Goal: Transaction & Acquisition: Download file/media

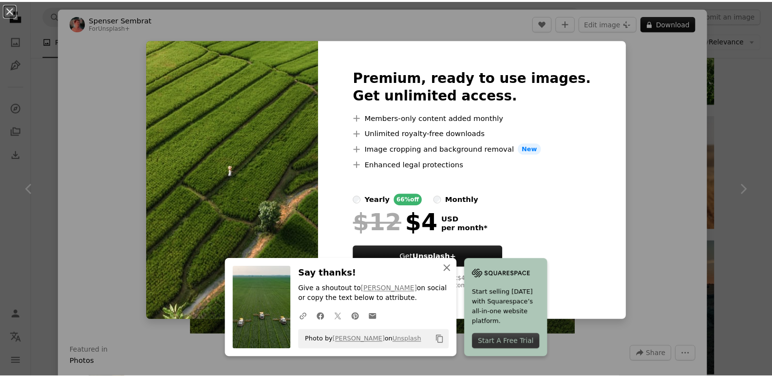
scroll to position [1364, 0]
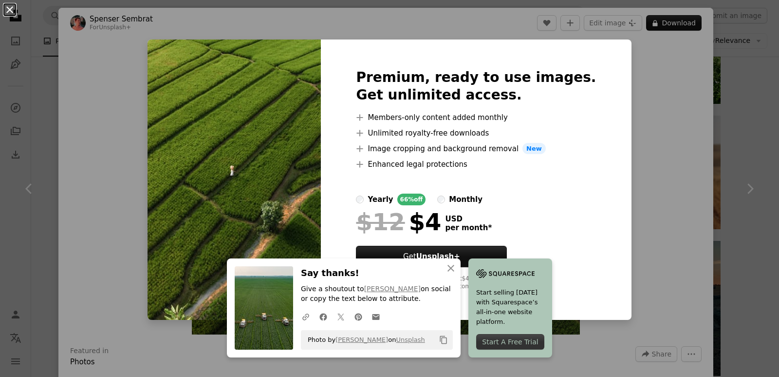
click at [11, 4] on button "An X shape" at bounding box center [10, 10] width 12 height 12
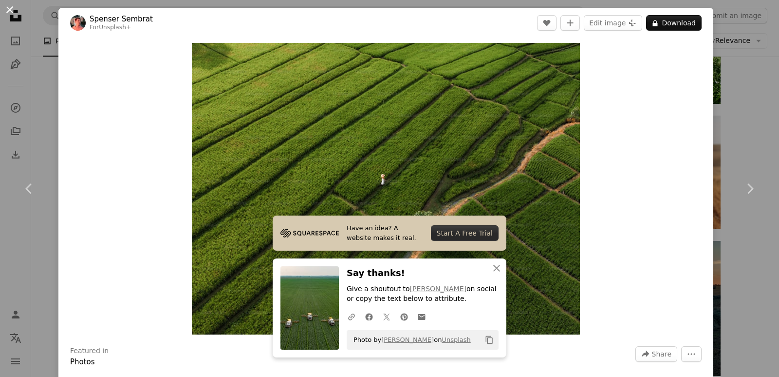
click at [9, 7] on button "An X shape" at bounding box center [10, 10] width 12 height 12
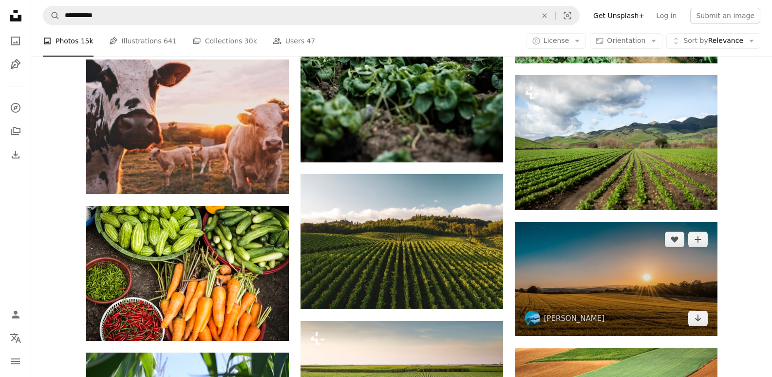
scroll to position [2143, 0]
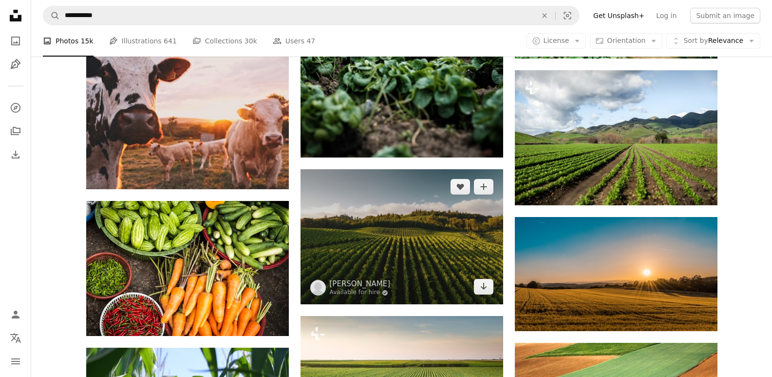
click at [396, 261] on img at bounding box center [402, 236] width 203 height 135
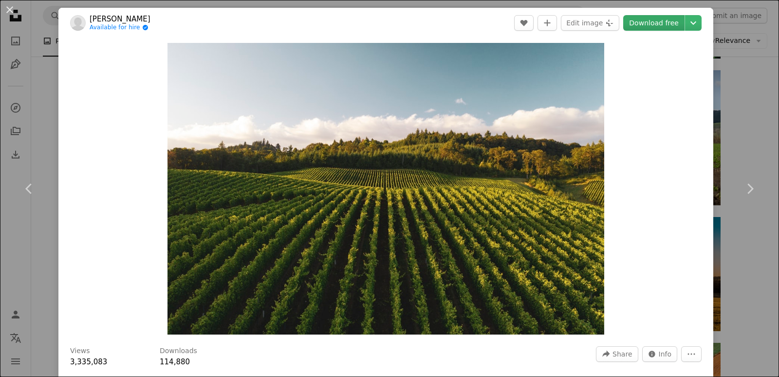
click at [668, 22] on link "Download free" at bounding box center [654, 23] width 61 height 16
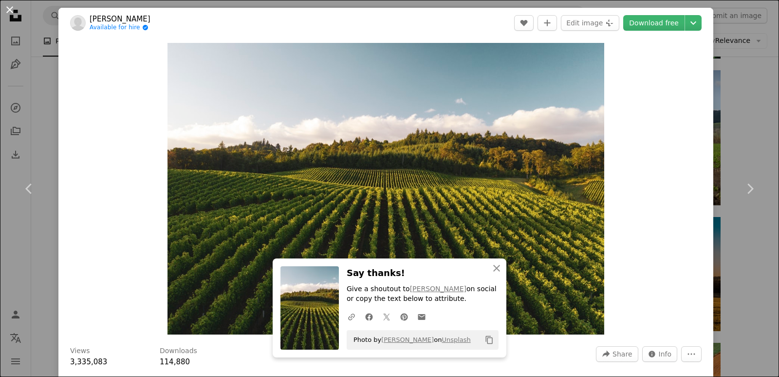
click at [6, 10] on button "An X shape" at bounding box center [10, 10] width 12 height 12
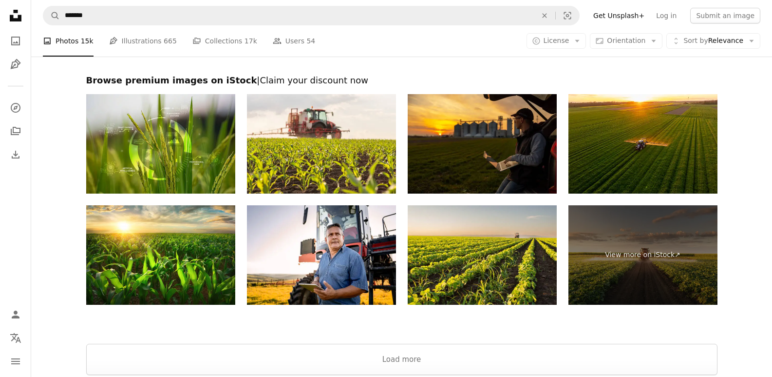
scroll to position [1818, 0]
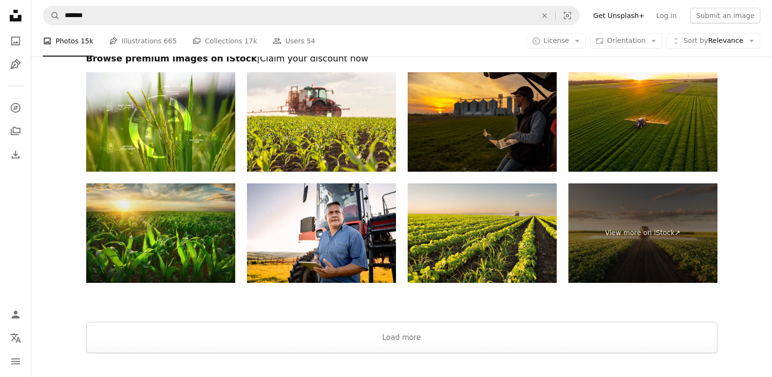
click at [159, 236] on img at bounding box center [160, 232] width 149 height 99
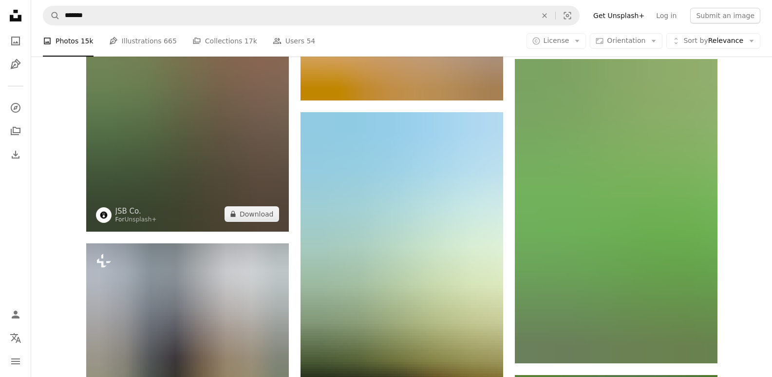
scroll to position [844, 0]
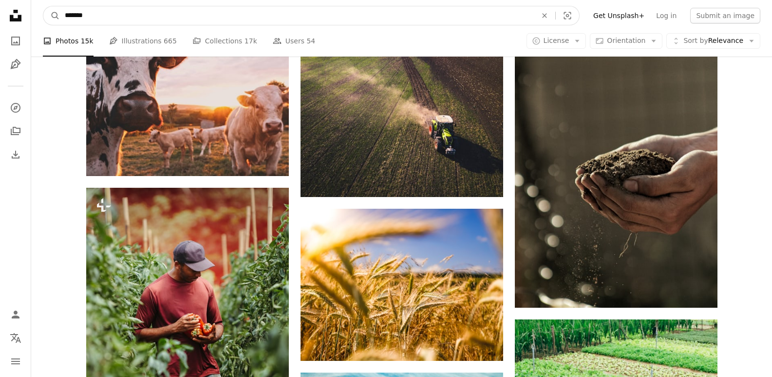
click at [128, 19] on input "*******" at bounding box center [297, 15] width 474 height 19
type input "**********"
click button "A magnifying glass" at bounding box center [51, 15] width 17 height 19
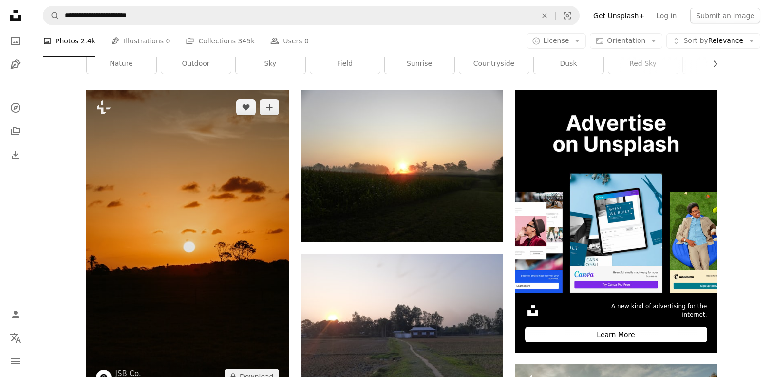
scroll to position [65, 0]
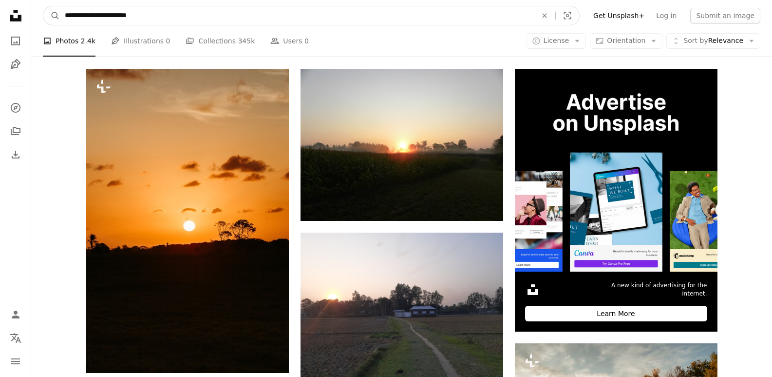
click at [162, 14] on input "**********" at bounding box center [297, 15] width 474 height 19
type input "**********"
click button "A magnifying glass" at bounding box center [51, 15] width 17 height 19
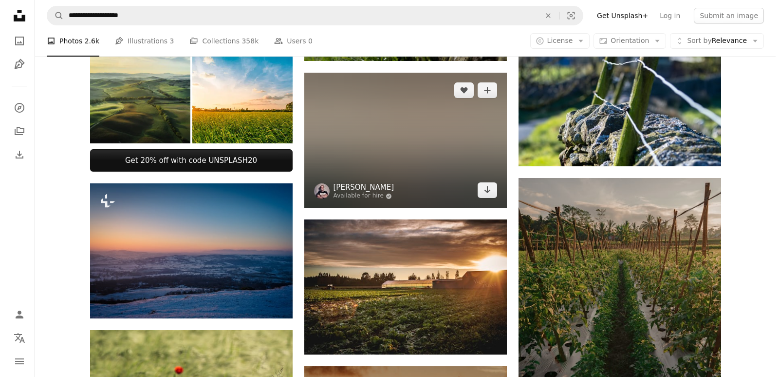
scroll to position [520, 0]
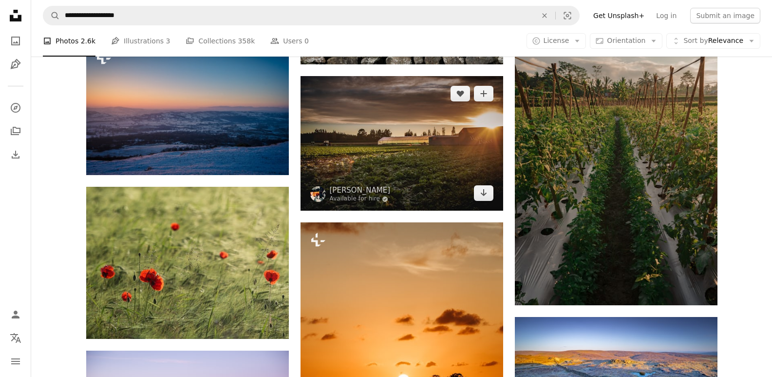
click at [426, 137] on img at bounding box center [402, 143] width 203 height 134
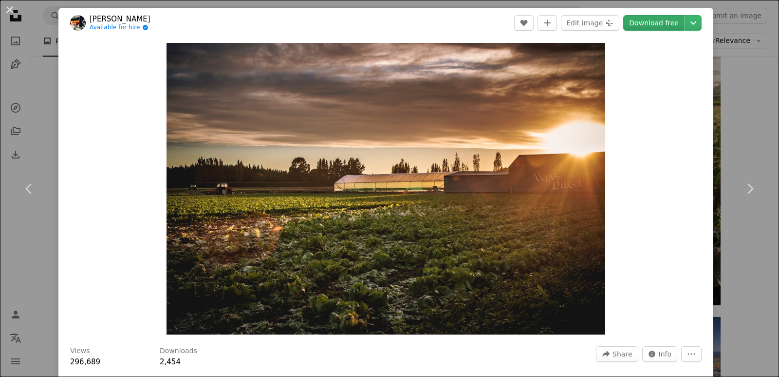
click at [653, 19] on link "Download free" at bounding box center [654, 23] width 61 height 16
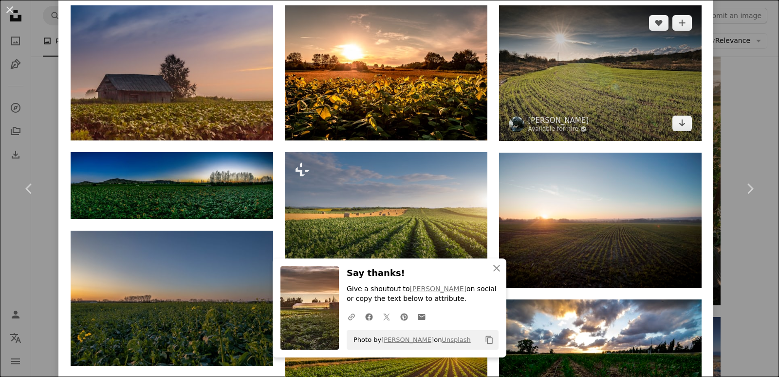
scroll to position [844, 0]
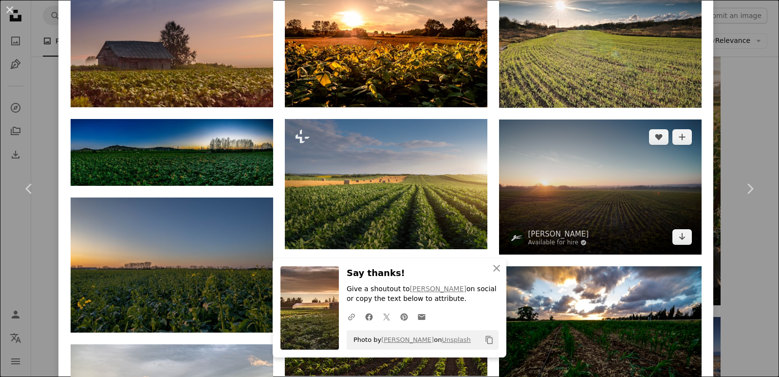
click at [593, 170] on img at bounding box center [600, 186] width 203 height 135
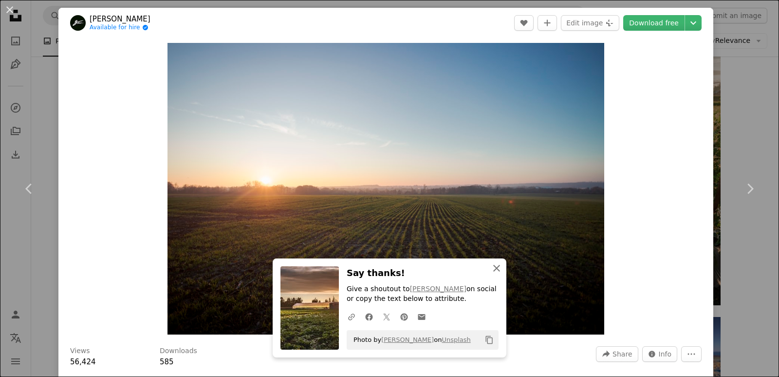
click at [491, 267] on icon "An X shape" at bounding box center [497, 268] width 12 height 12
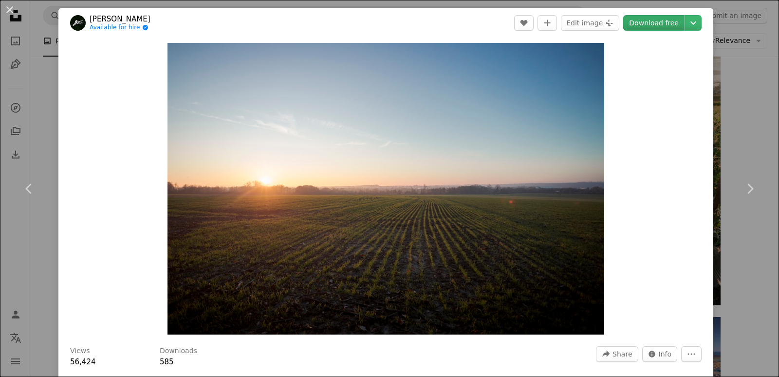
click at [656, 22] on link "Download free" at bounding box center [654, 23] width 61 height 16
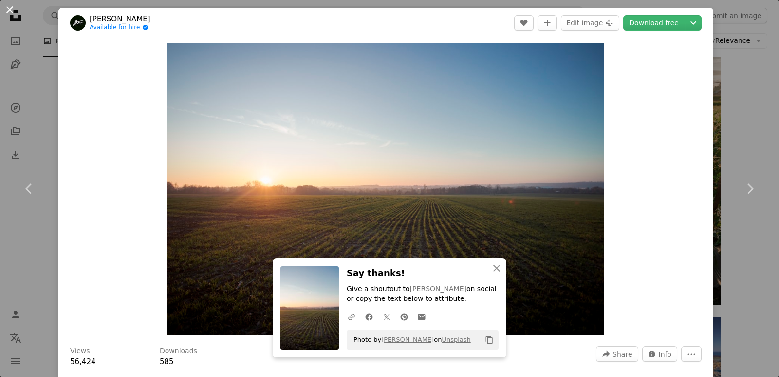
click at [12, 8] on button "An X shape" at bounding box center [10, 10] width 12 height 12
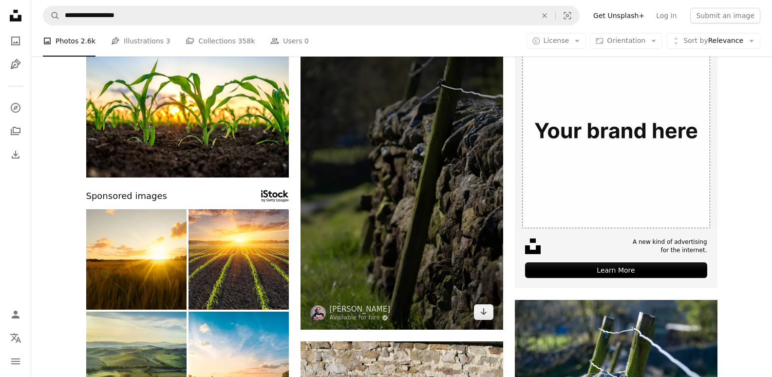
scroll to position [130, 0]
